Goal: Task Accomplishment & Management: Use online tool/utility

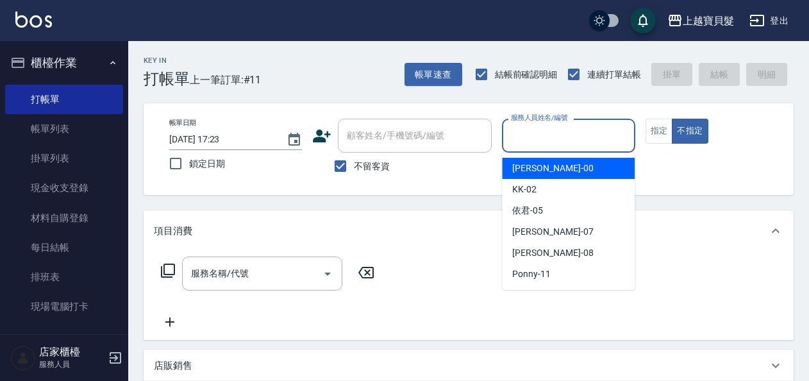
click at [571, 135] on input "服務人員姓名/編號" at bounding box center [568, 135] width 121 height 22
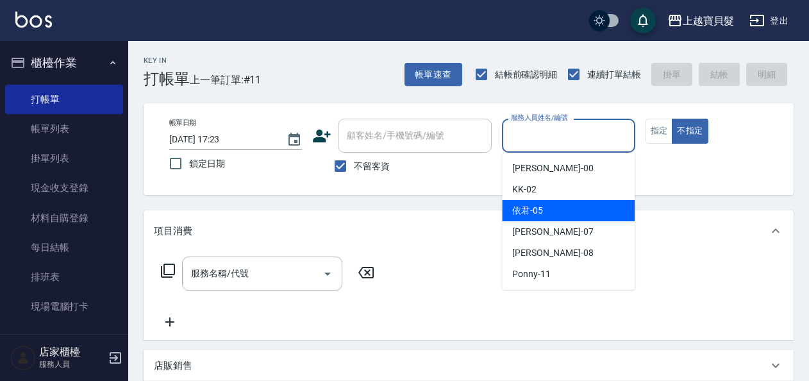
click at [550, 215] on div "依君 -05" at bounding box center [568, 210] width 133 height 21
type input "依君-05"
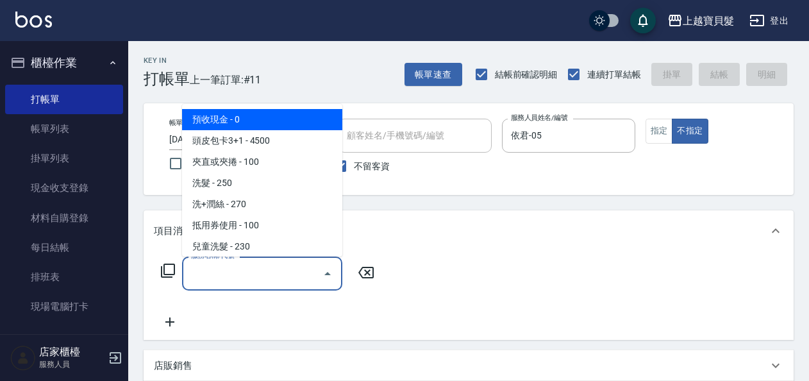
click at [247, 274] on input "服務名稱/代號" at bounding box center [253, 273] width 130 height 22
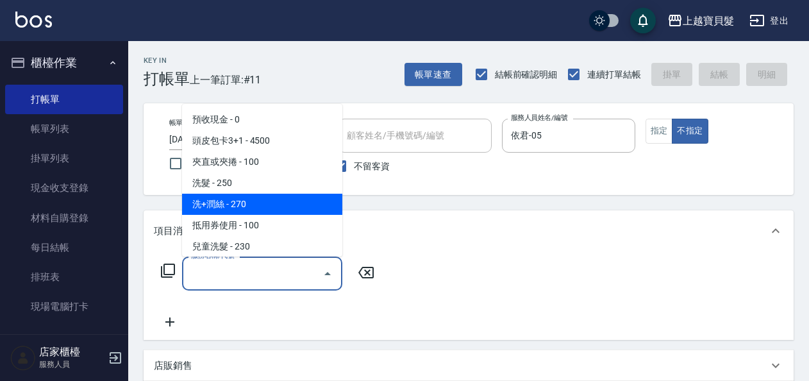
click at [255, 204] on span "洗+潤絲 - 270" at bounding box center [262, 204] width 160 height 21
type input "洗+潤絲(102)"
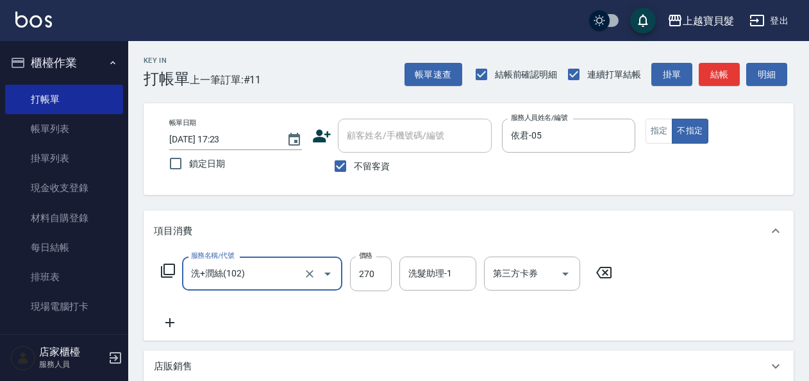
click at [169, 269] on icon at bounding box center [167, 270] width 15 height 15
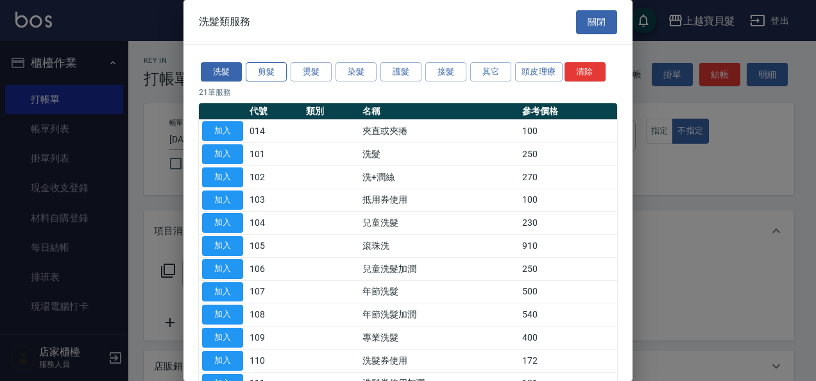
click at [259, 69] on button "剪髮" at bounding box center [266, 72] width 41 height 20
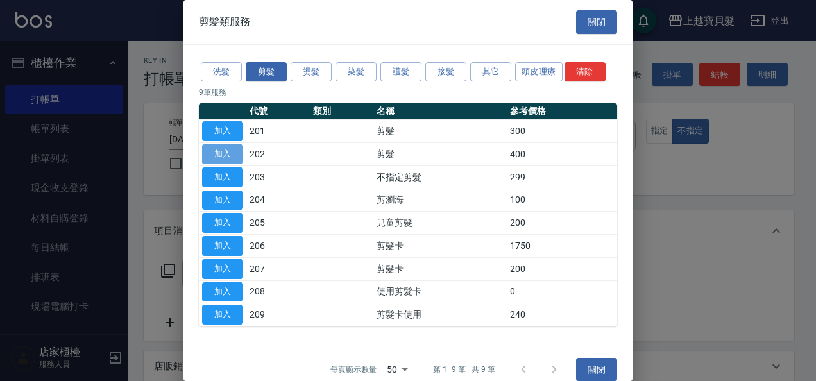
click at [235, 156] on button "加入" at bounding box center [222, 154] width 41 height 20
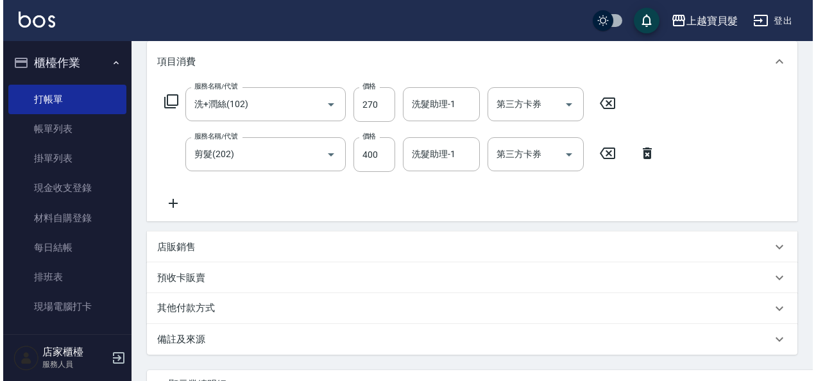
scroll to position [235, 0]
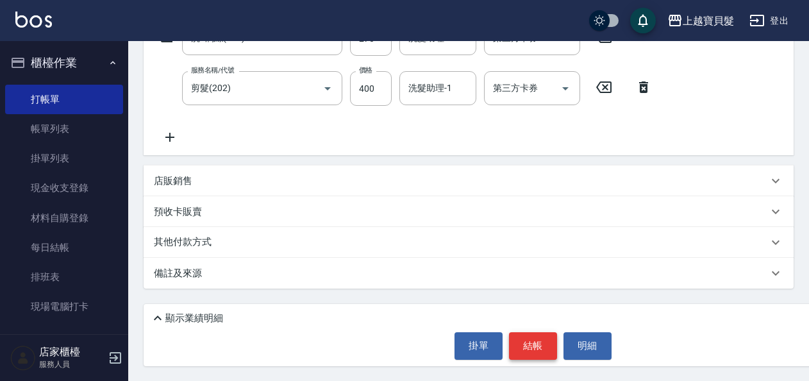
click at [539, 341] on button "結帳" at bounding box center [533, 345] width 48 height 27
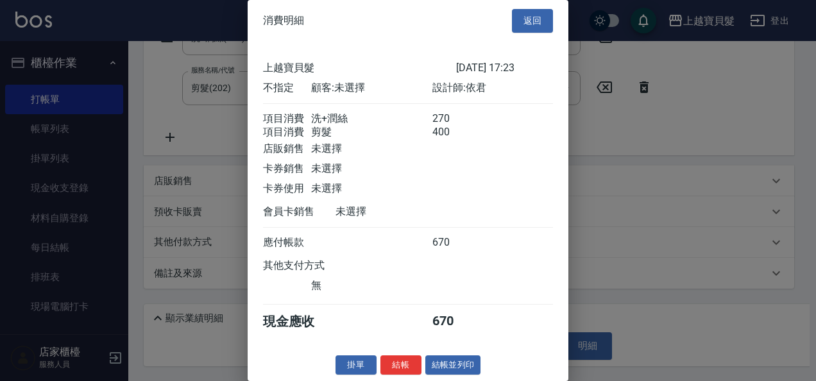
scroll to position [18, 0]
click at [444, 363] on button "結帳並列印" at bounding box center [453, 365] width 56 height 20
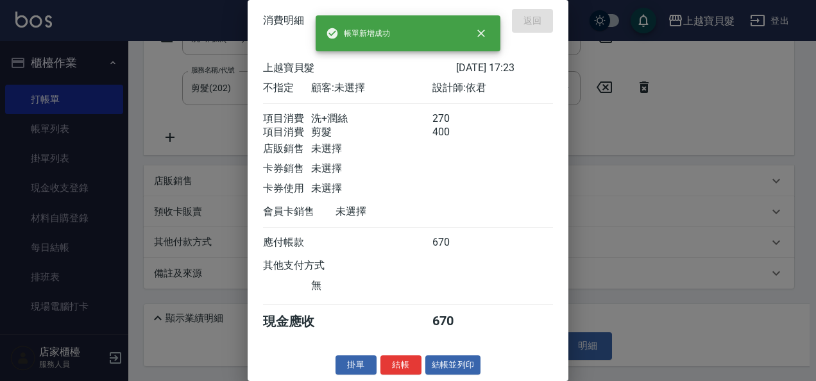
type input "[DATE] 19:00"
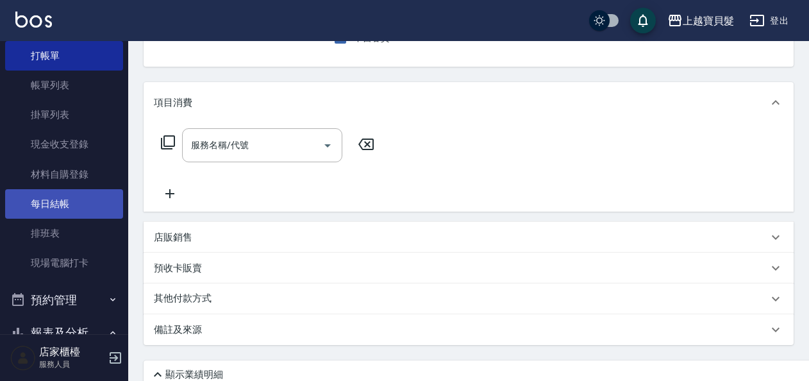
scroll to position [64, 0]
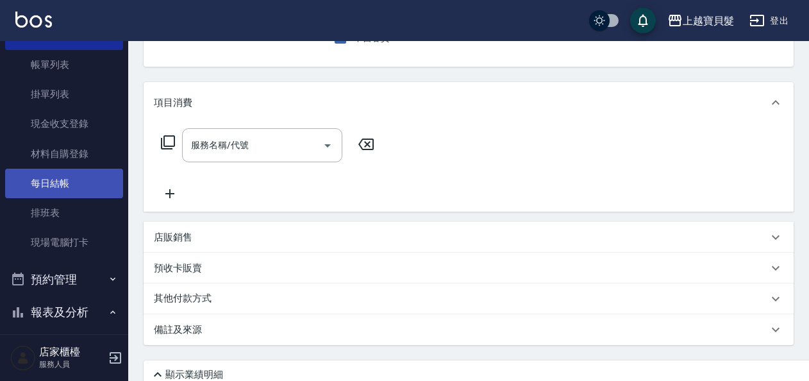
click at [61, 180] on link "每日結帳" at bounding box center [64, 184] width 118 height 30
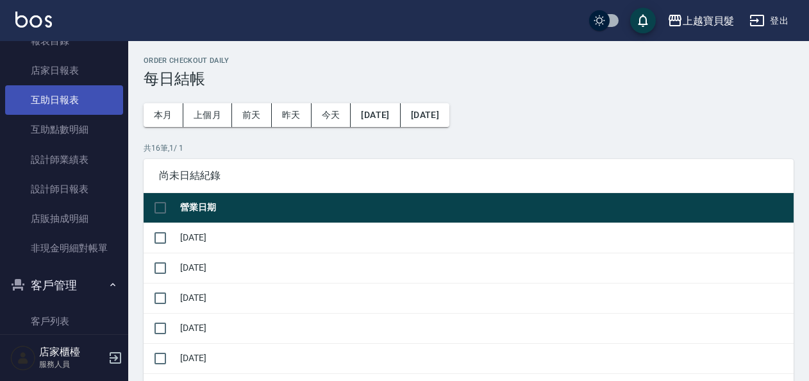
scroll to position [385, 0]
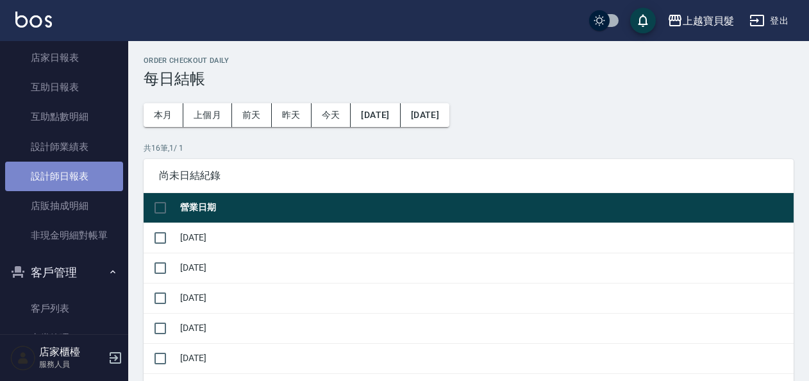
click at [67, 174] on link "設計師日報表" at bounding box center [64, 177] width 118 height 30
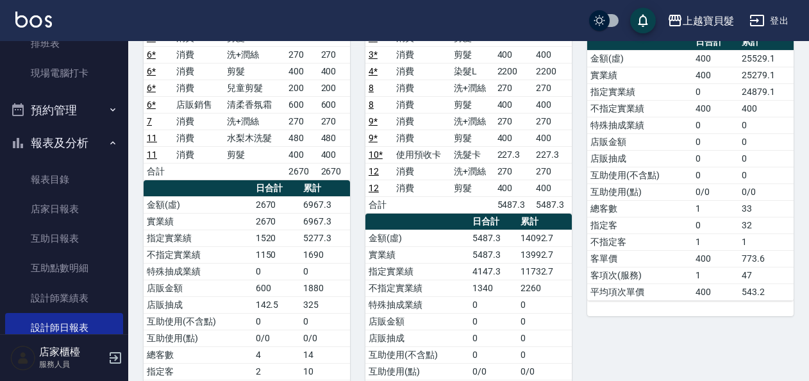
scroll to position [230, 0]
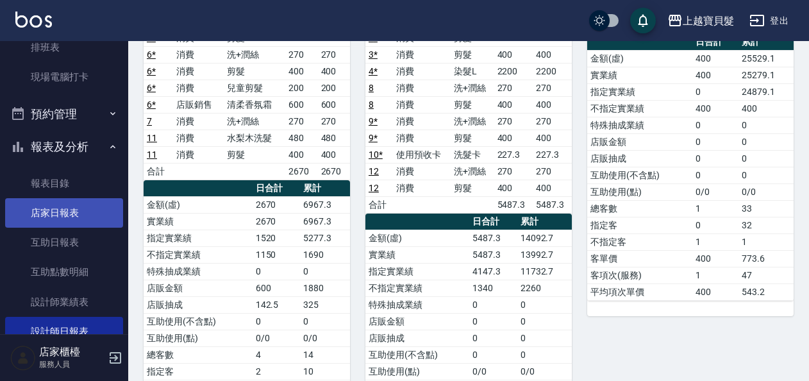
click at [72, 217] on link "店家日報表" at bounding box center [64, 213] width 118 height 30
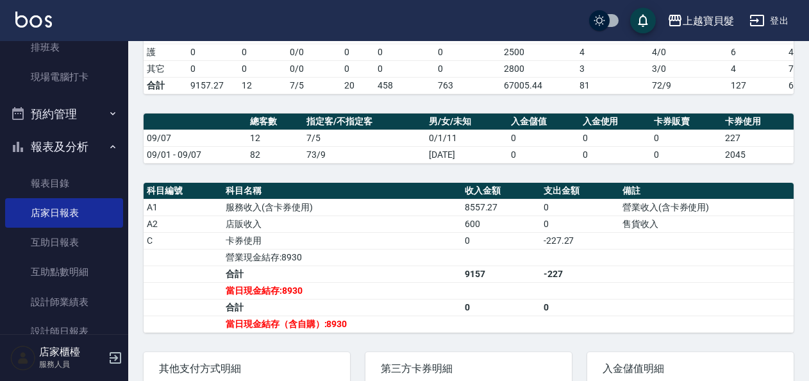
scroll to position [321, 0]
